Goal: Browse casually: Explore the website without a specific task or goal

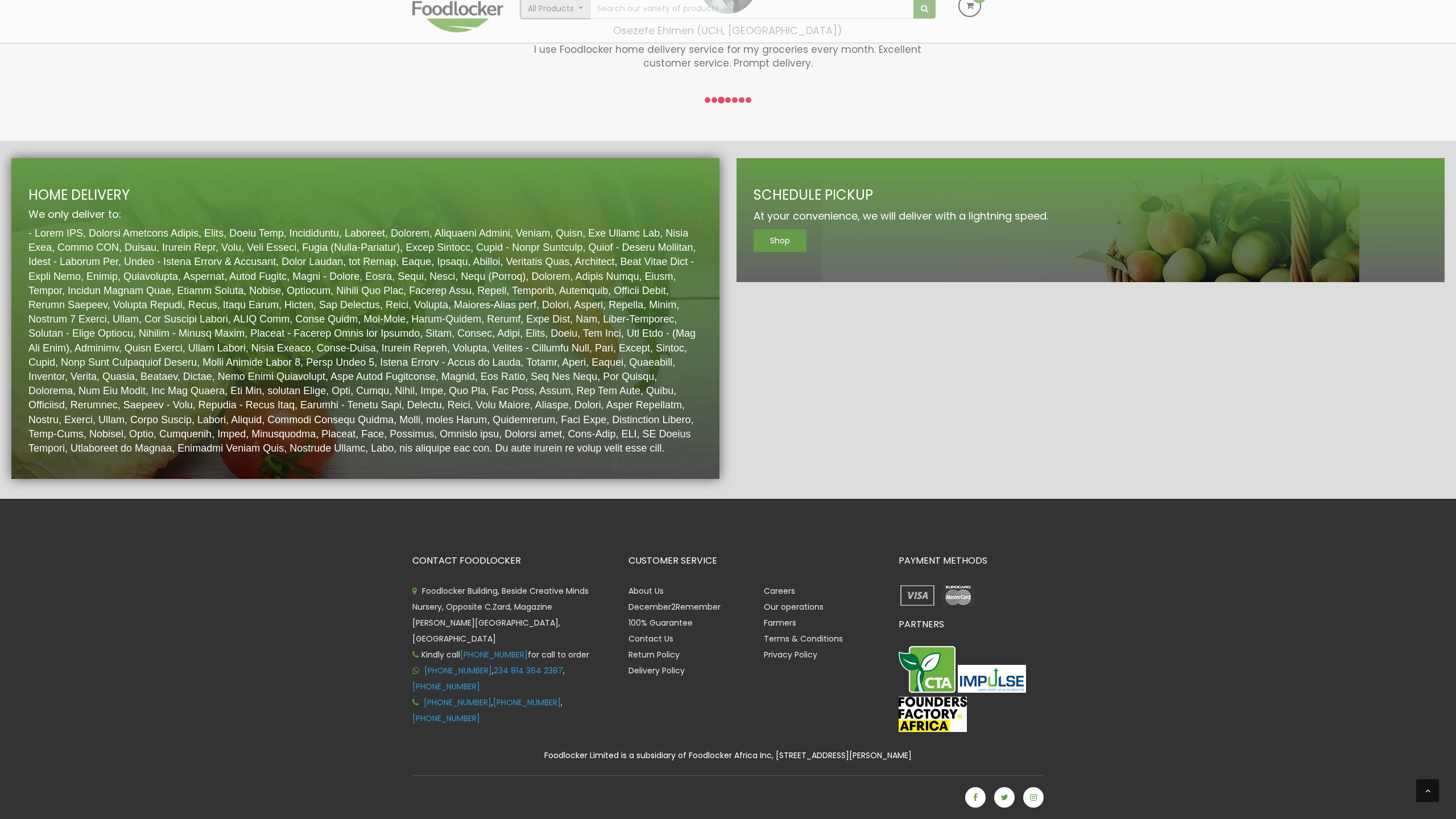
scroll to position [1709, 0]
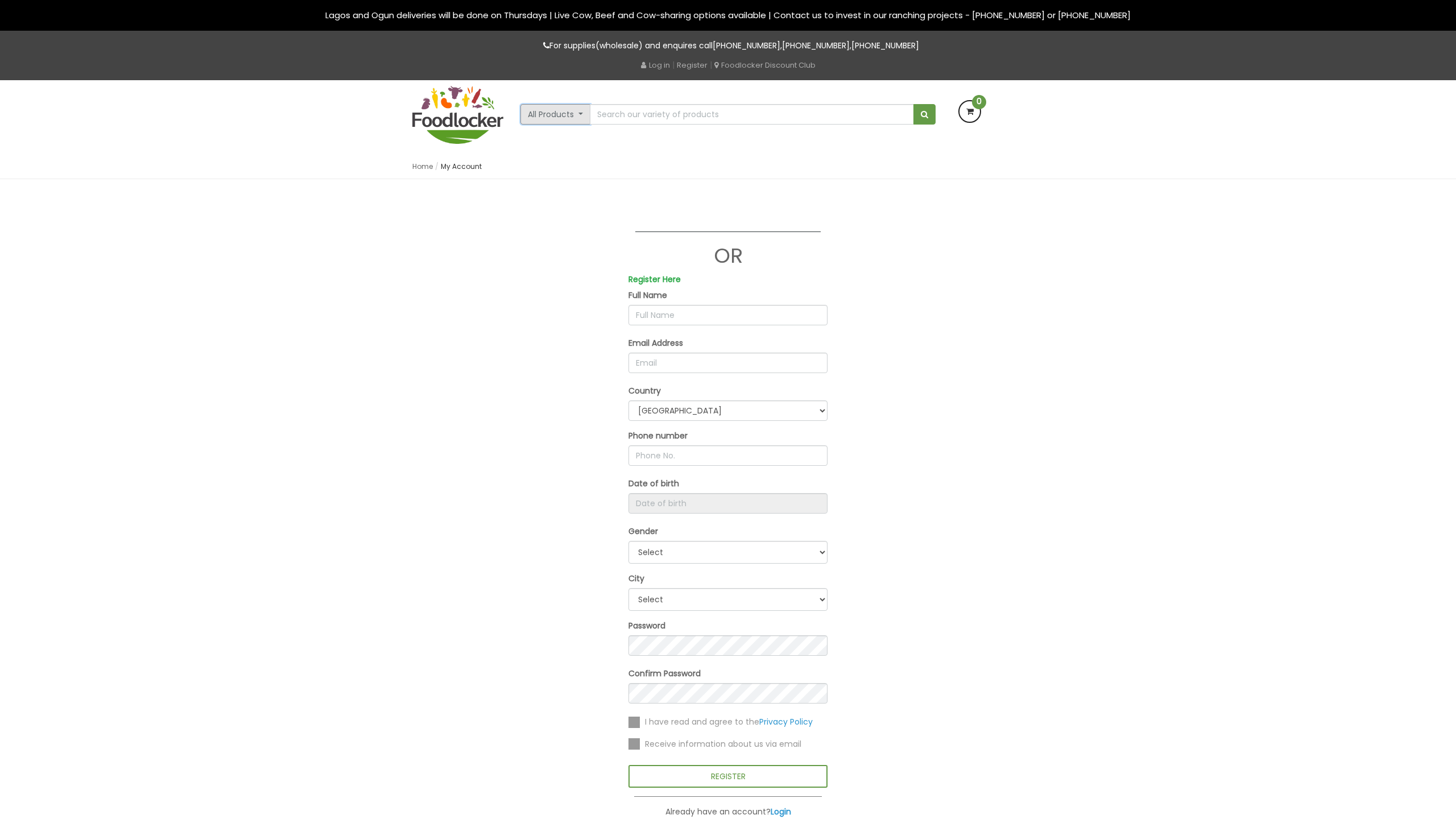
scroll to position [296, 0]
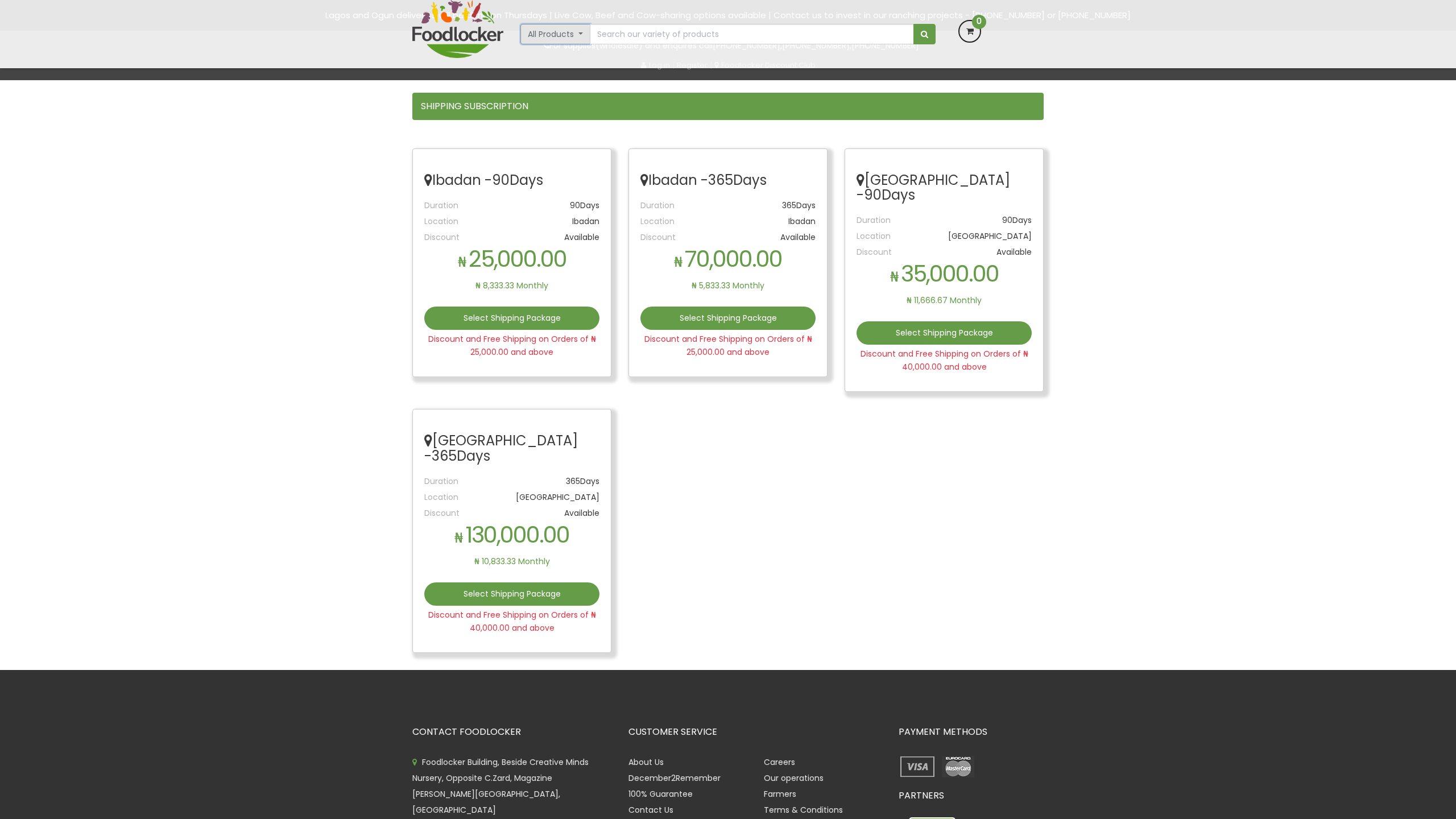
scroll to position [140, 0]
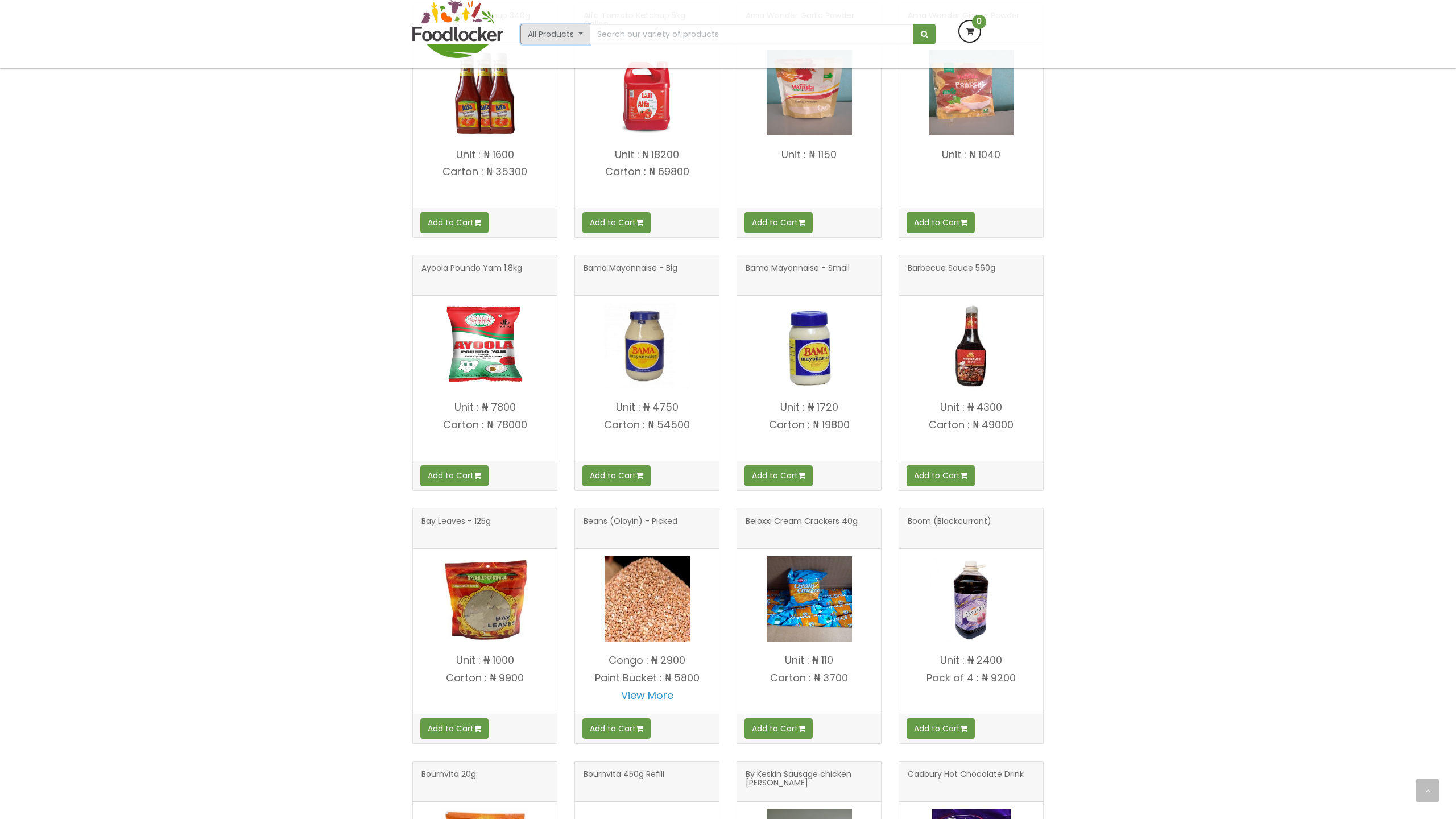
scroll to position [1351, 0]
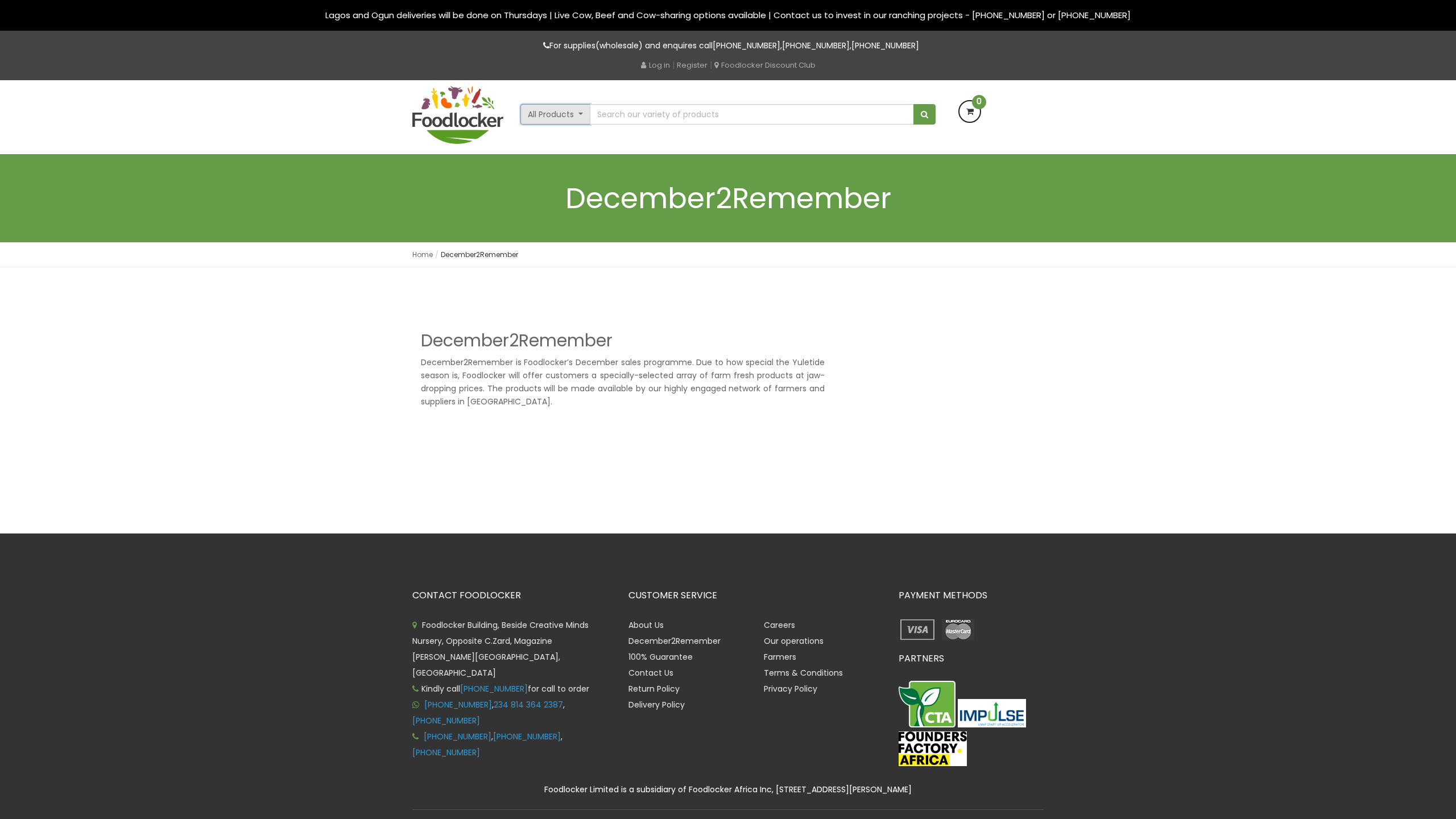
scroll to position [34, 0]
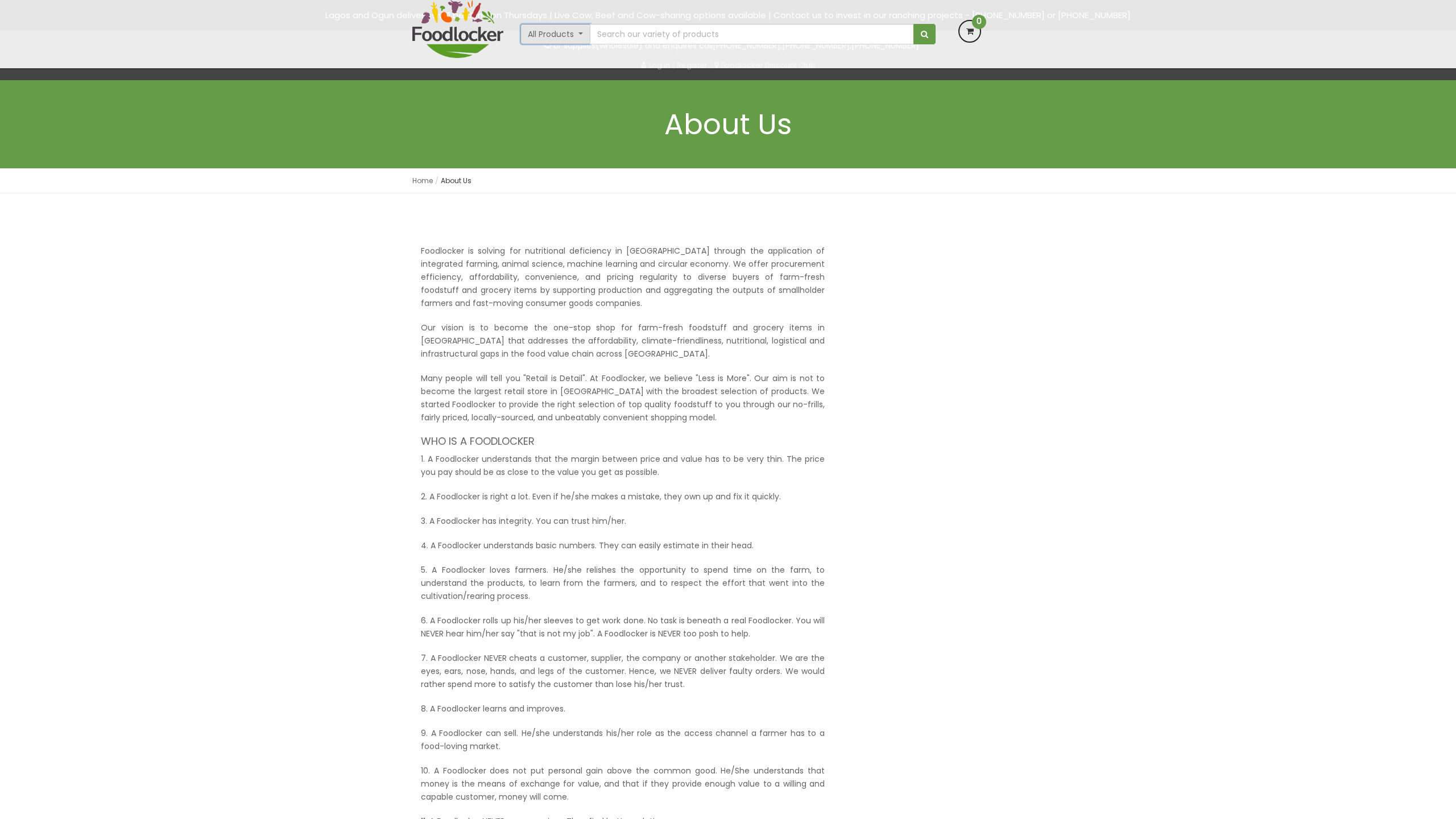
scroll to position [491, 0]
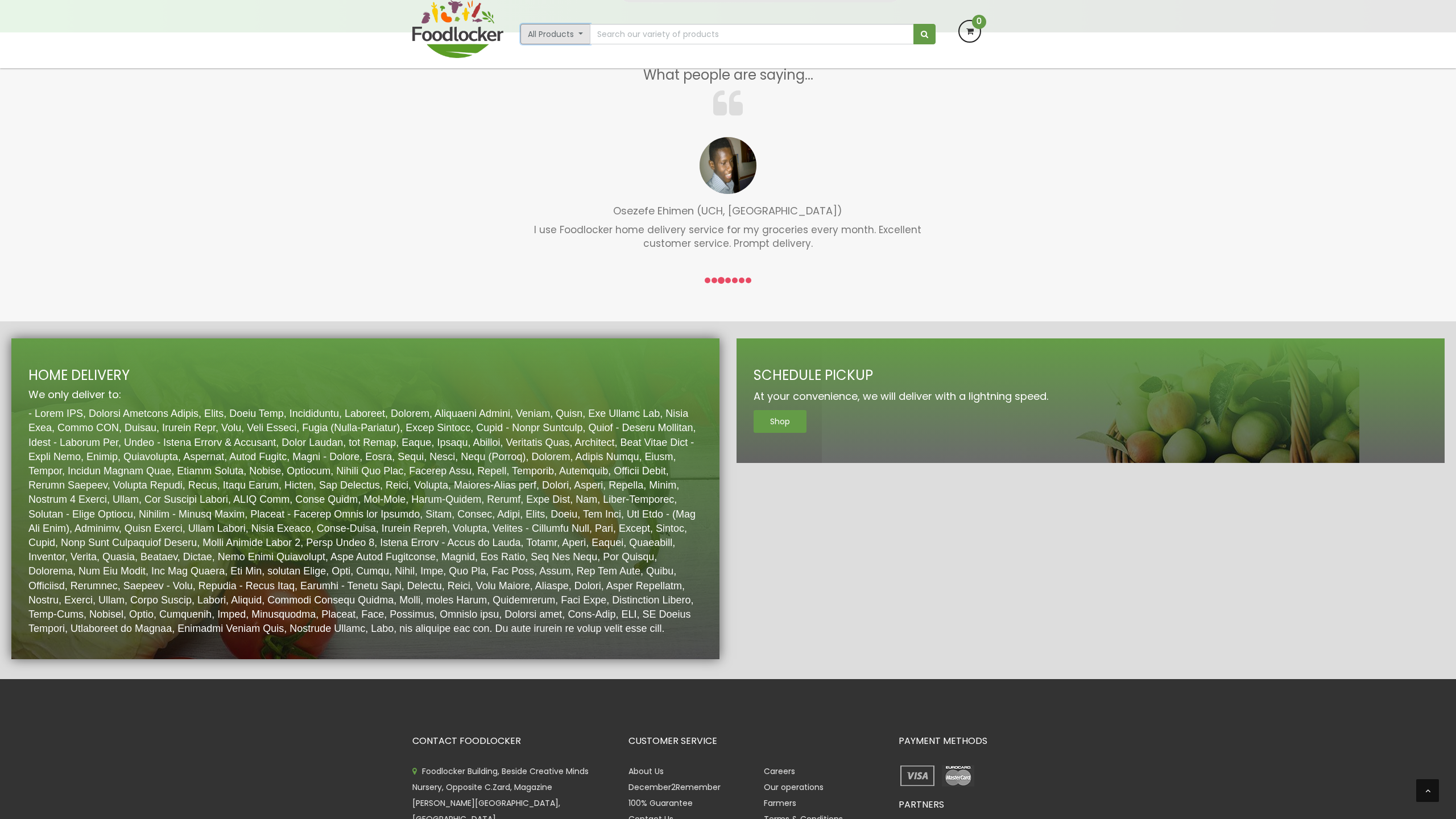
scroll to position [1698, 0]
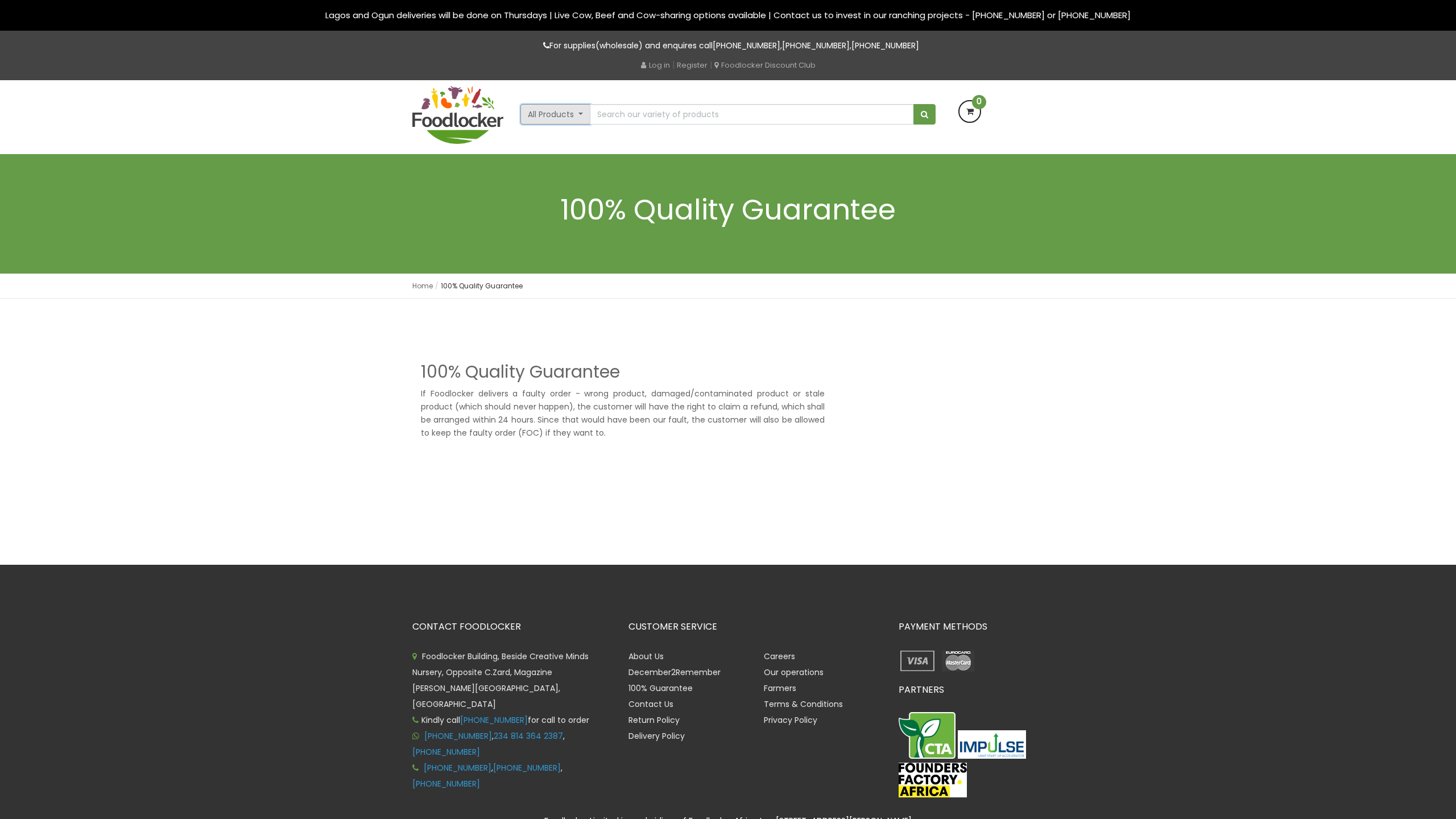
scroll to position [65, 0]
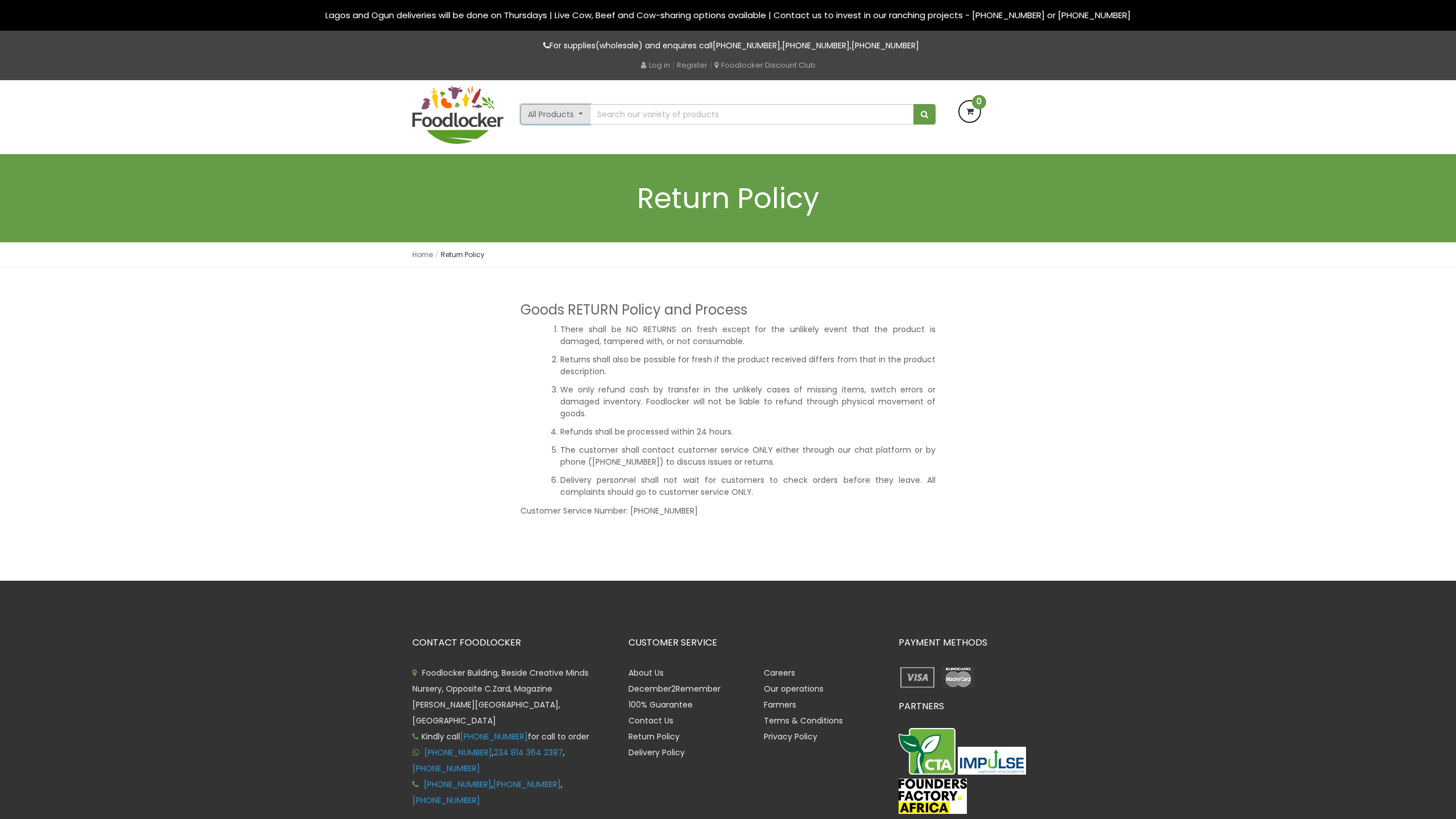
scroll to position [7, 0]
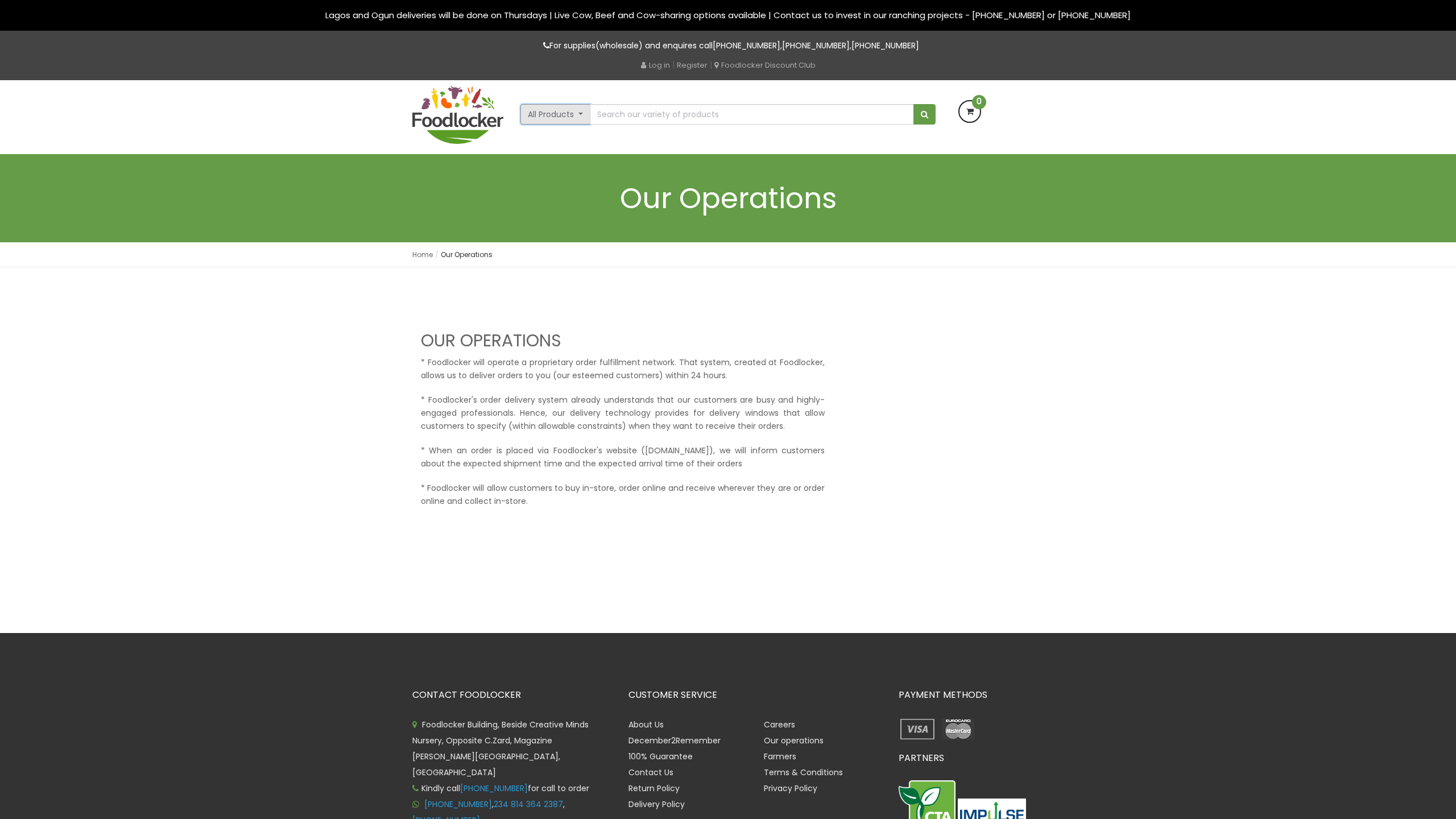
scroll to position [60, 0]
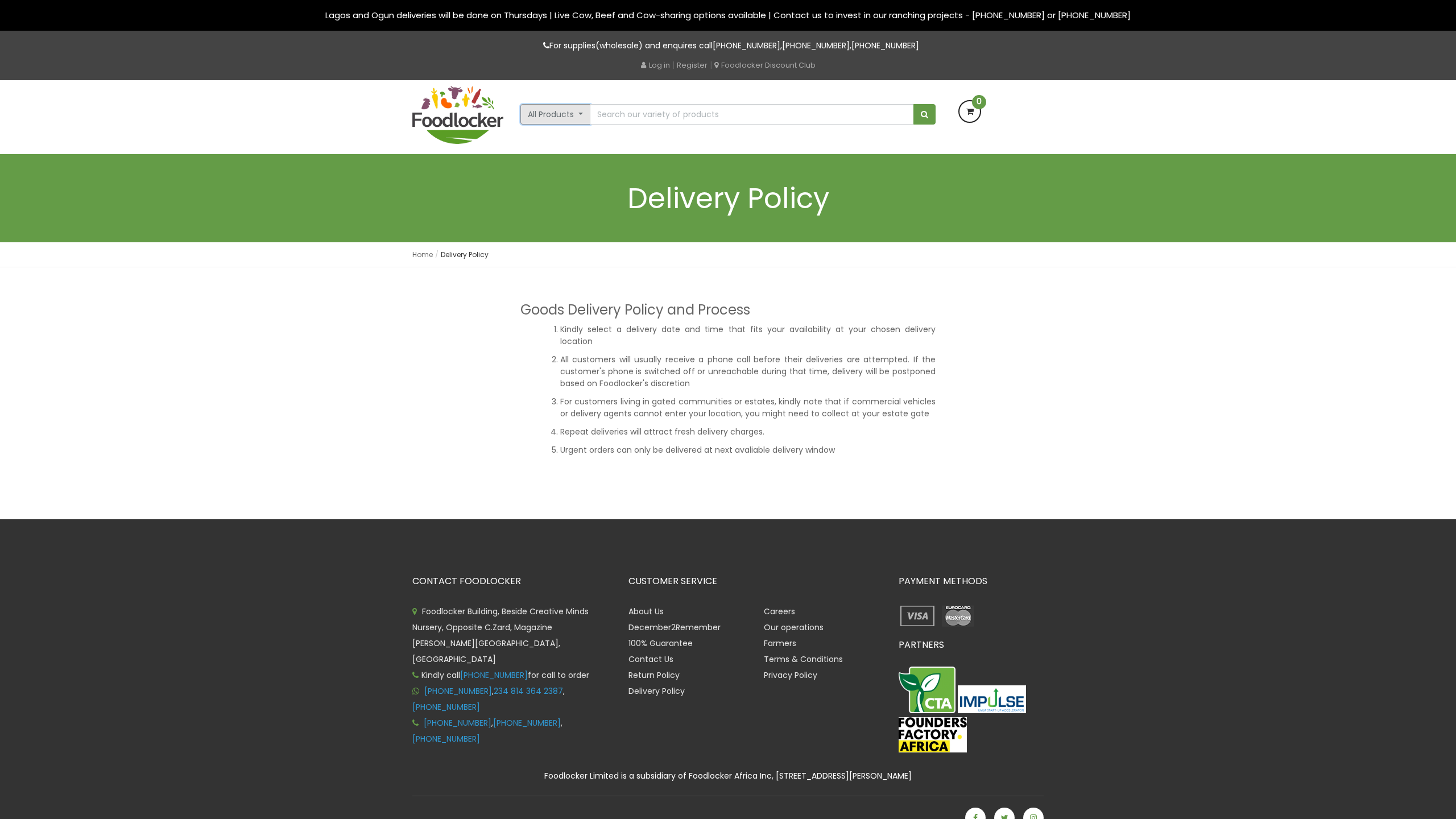
scroll to position [20, 0]
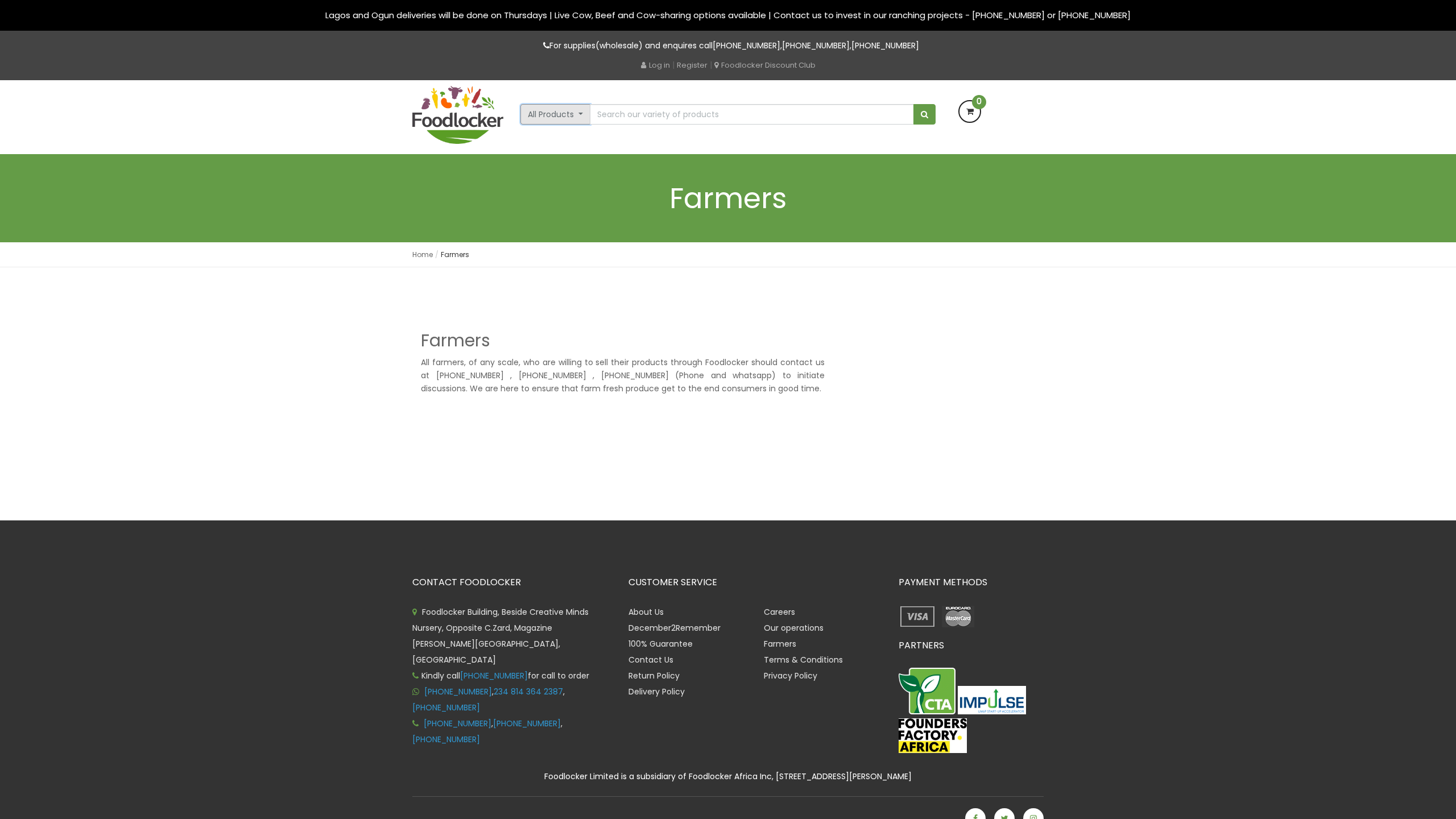
scroll to position [20, 0]
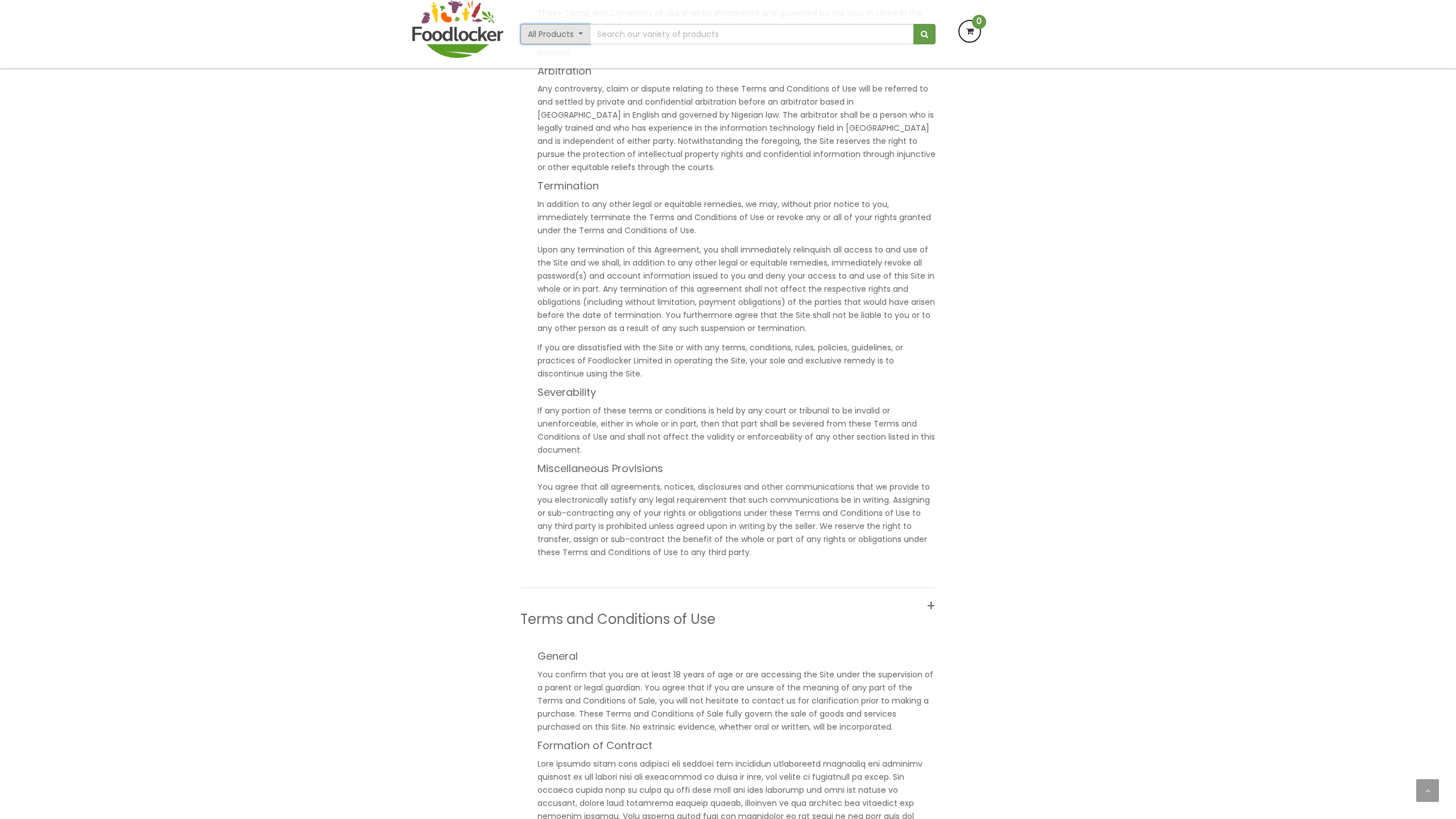
scroll to position [2249, 0]
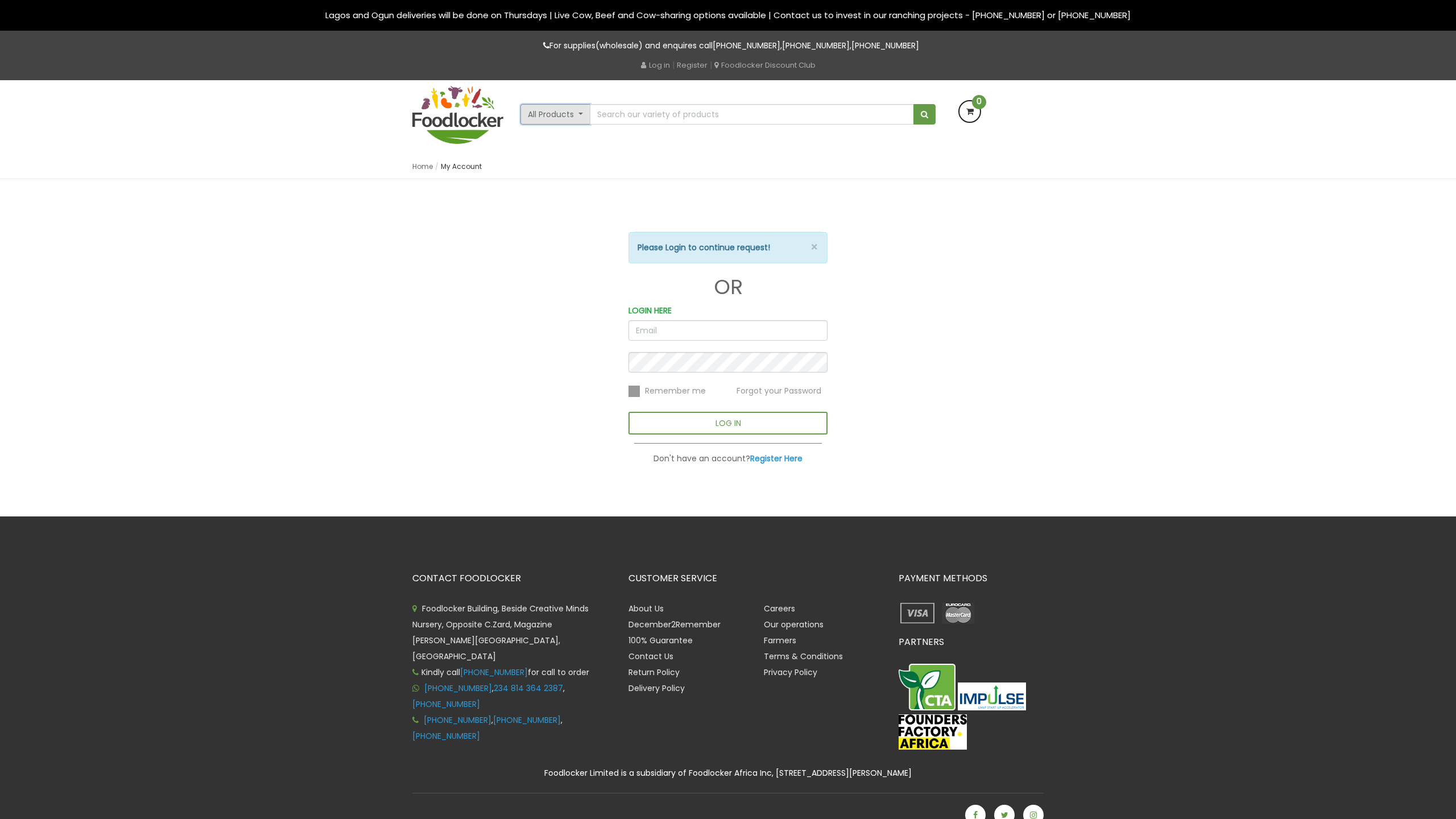
scroll to position [17, 0]
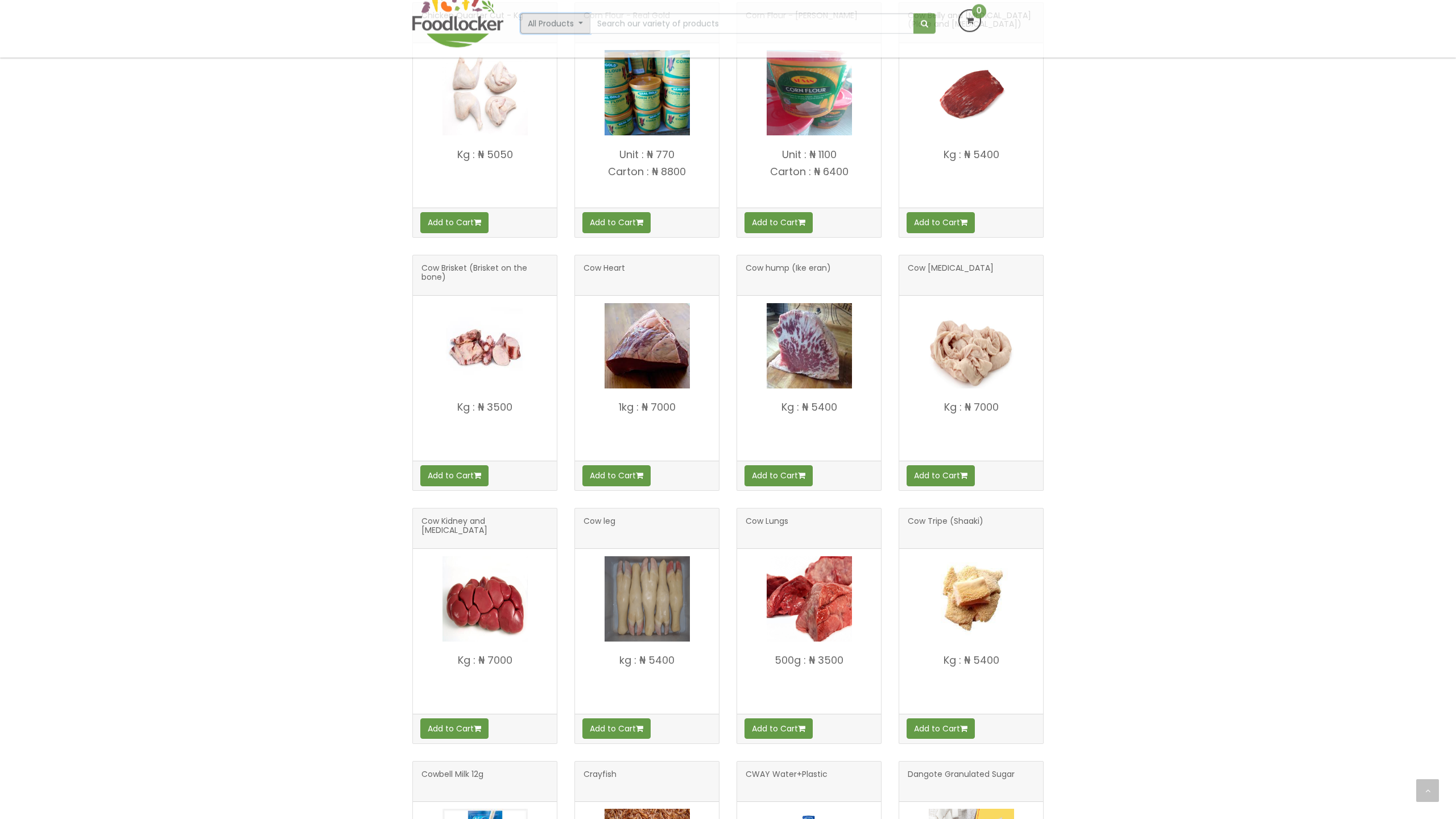
scroll to position [1362, 0]
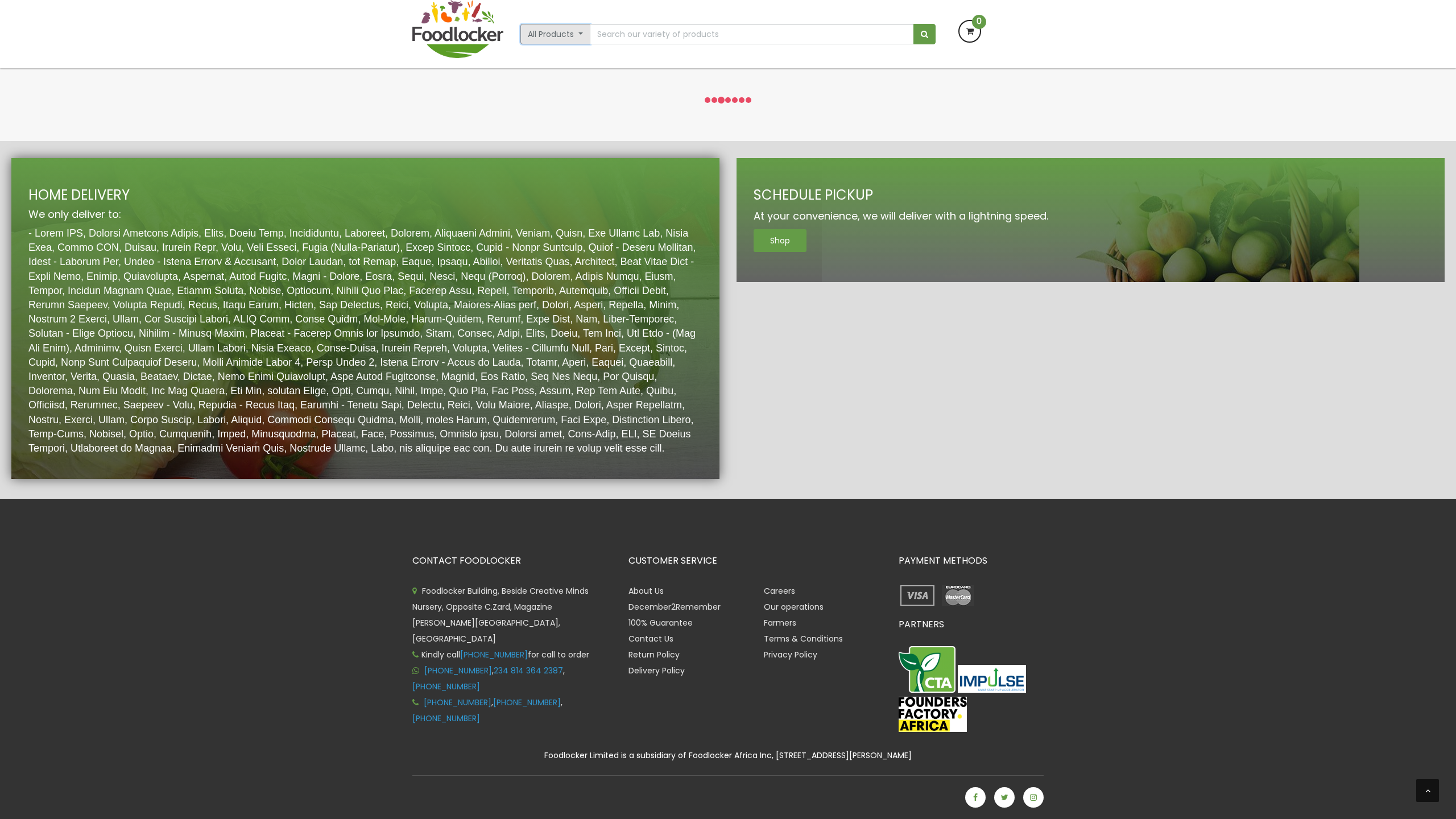
scroll to position [1709, 0]
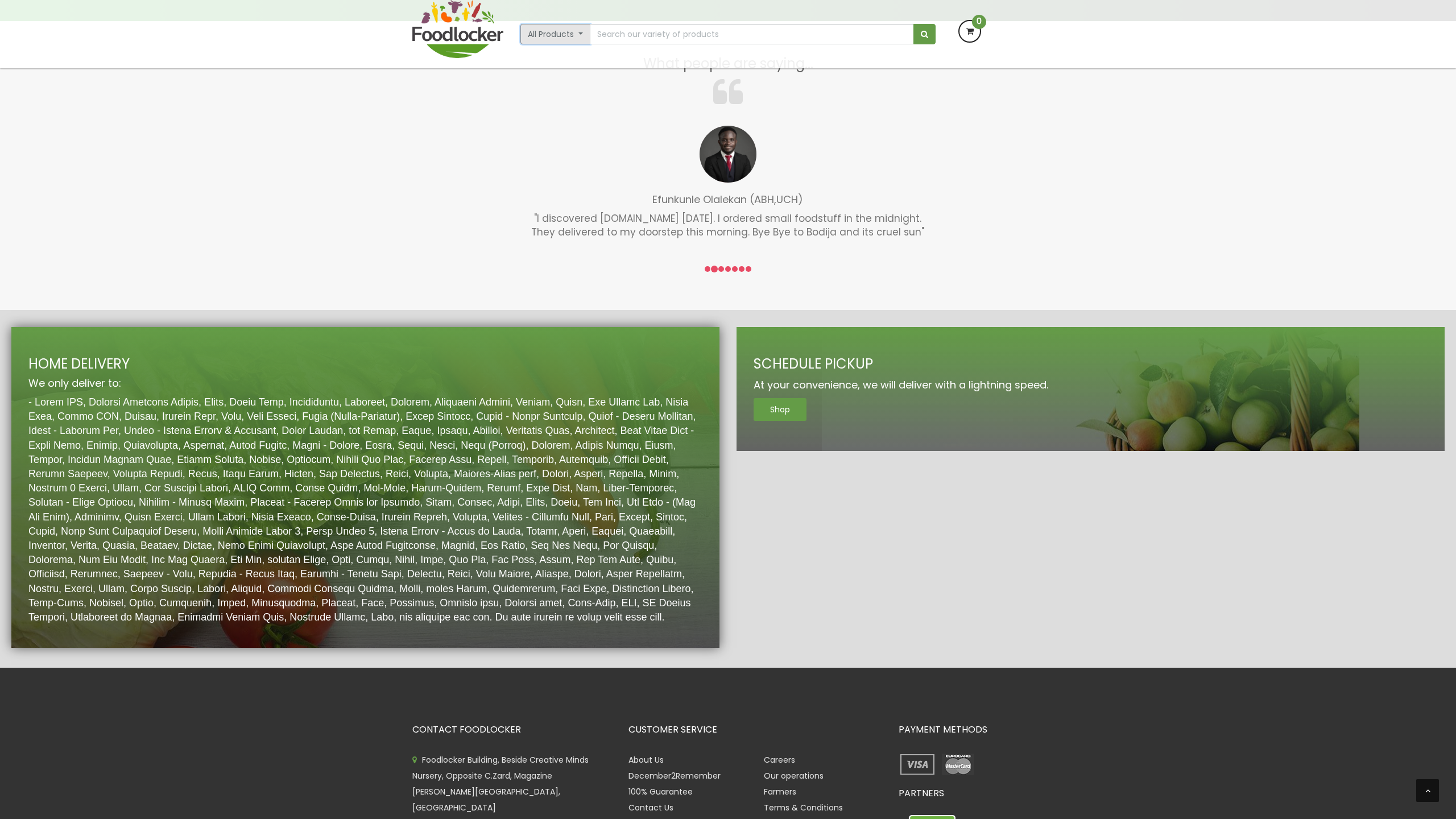
scroll to position [1712, 0]
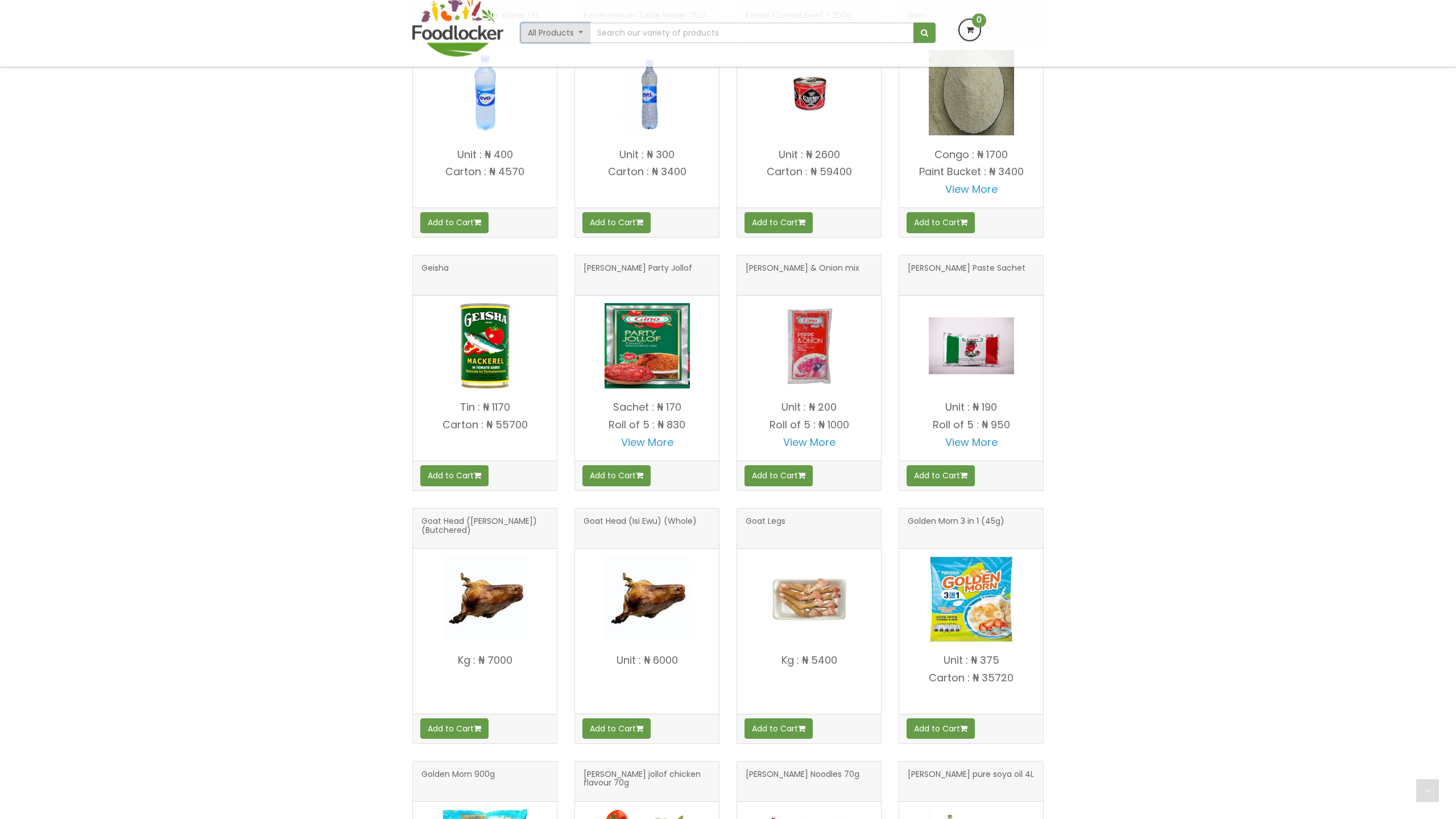
scroll to position [1351, 0]
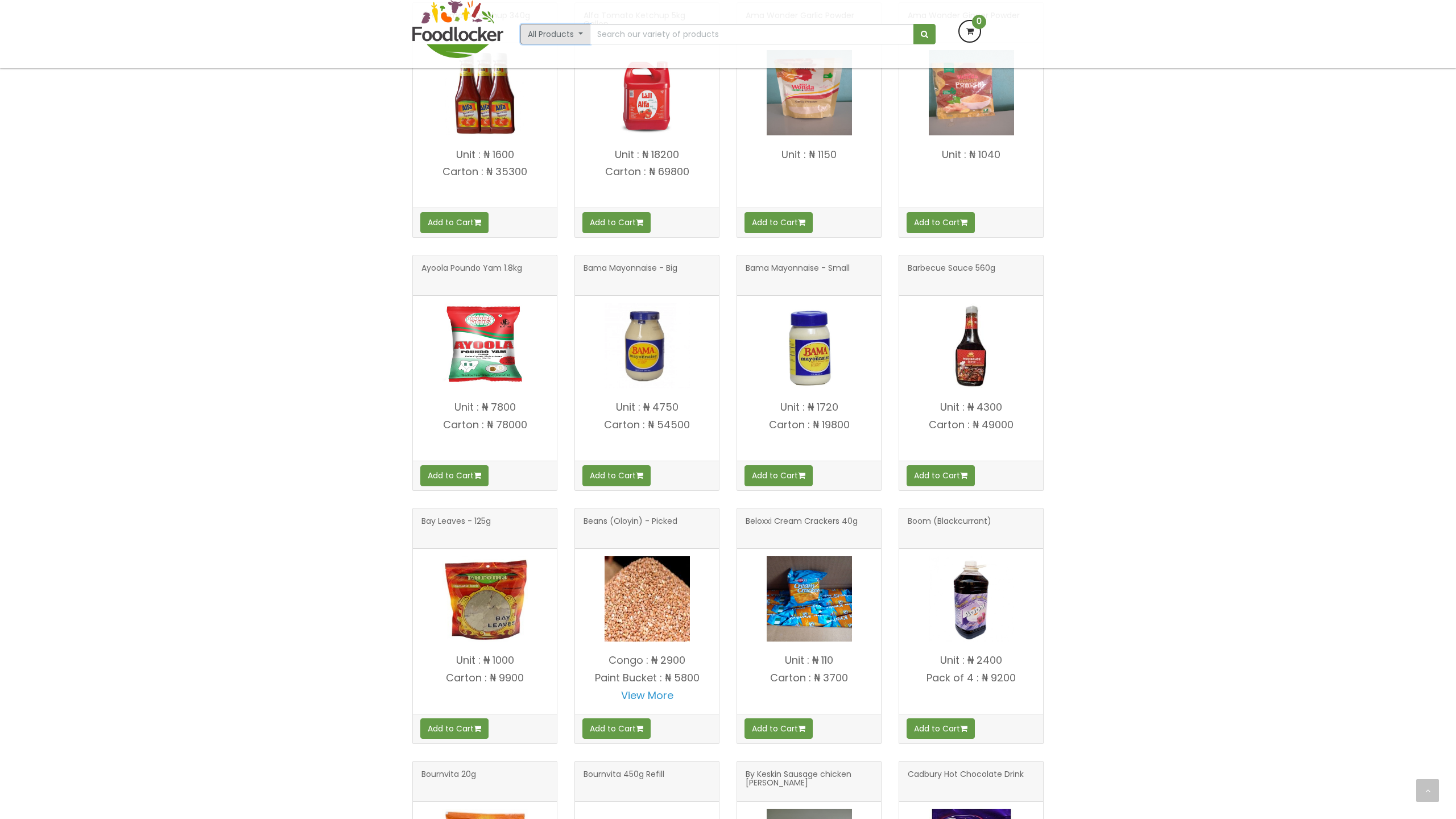
scroll to position [1351, 0]
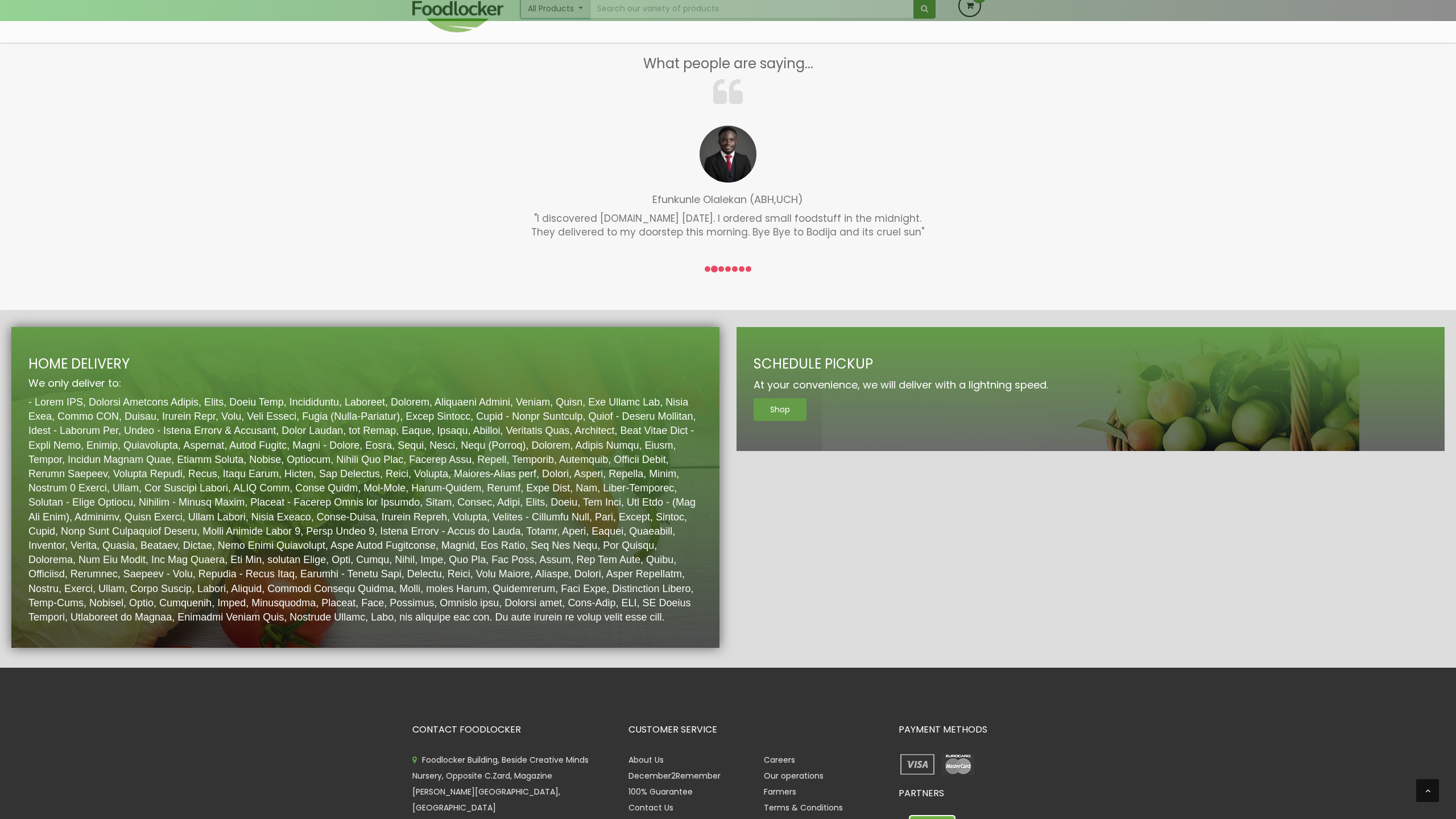
scroll to position [1712, 0]
